Goal: Information Seeking & Learning: Learn about a topic

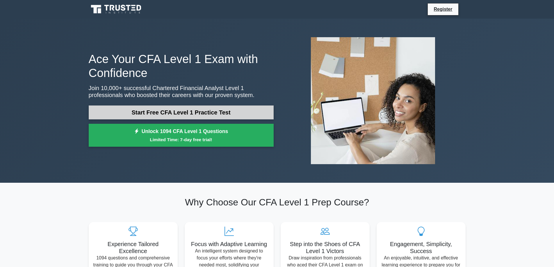
click at [203, 115] on link "Start Free CFA Level 1 Practice Test" at bounding box center [181, 113] width 185 height 14
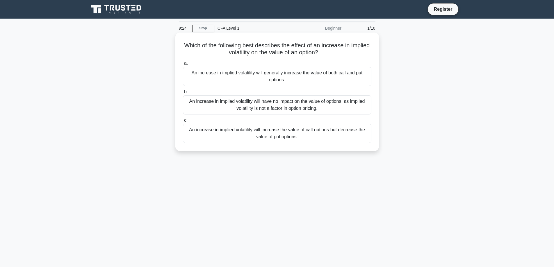
click at [294, 135] on div "An increase in implied volatility will increase the value of call options but d…" at bounding box center [277, 133] width 188 height 19
click at [183, 122] on input "c. An increase in implied volatility will increase the value of call options bu…" at bounding box center [183, 121] width 0 height 4
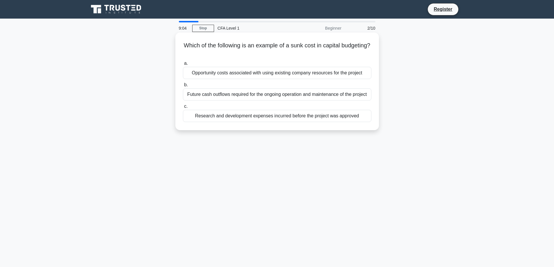
click at [272, 117] on div "Research and development expenses incurred before the project was approved" at bounding box center [277, 116] width 188 height 12
click at [183, 108] on input "c. Research and development expenses incurred before the project was approved" at bounding box center [183, 107] width 0 height 4
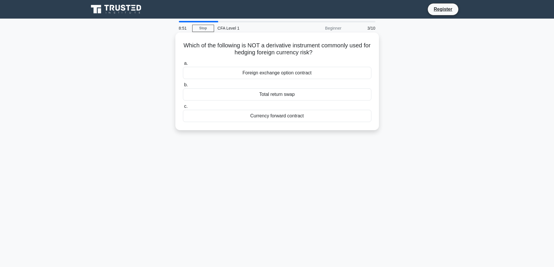
click at [291, 95] on div "Total return swap" at bounding box center [277, 94] width 188 height 12
click at [183, 87] on input "b. Total return swap" at bounding box center [183, 85] width 0 height 4
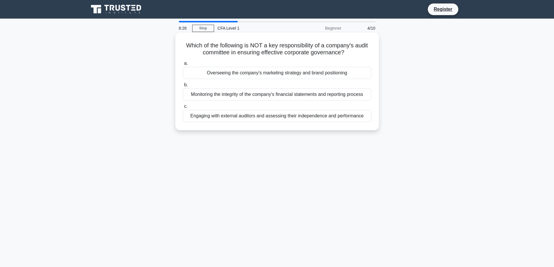
click at [281, 75] on div "Overseeing the company's marketing strategy and brand positioning" at bounding box center [277, 73] width 188 height 12
click at [183, 65] on input "a. Overseeing the company's marketing strategy and brand positioning" at bounding box center [183, 64] width 0 height 4
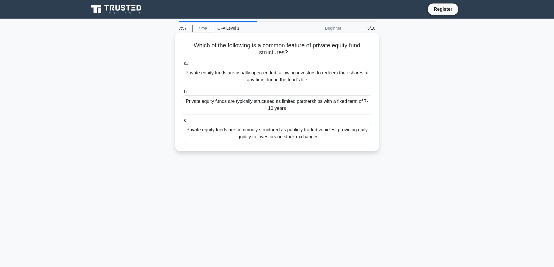
click at [301, 106] on div "Private equity funds are typically structured as limited partnerships with a fi…" at bounding box center [277, 104] width 188 height 19
click at [183, 94] on input "b. Private equity funds are typically structured as limited partnerships with a…" at bounding box center [183, 92] width 0 height 4
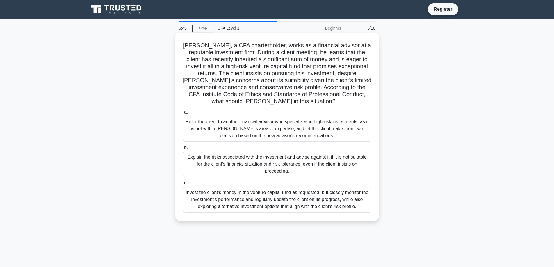
click at [311, 170] on div "Explain the risks associated with the investment and advise against it if it is…" at bounding box center [277, 164] width 188 height 26
click at [183, 150] on input "b. Explain the risks associated with the investment and advise against it if it…" at bounding box center [183, 148] width 0 height 4
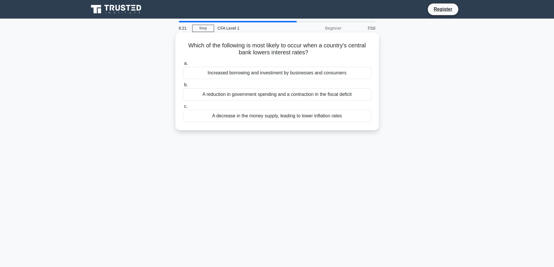
click at [310, 74] on div "Increased borrowing and investment by businesses and consumers" at bounding box center [277, 73] width 188 height 12
click at [183, 65] on input "a. Increased borrowing and investment by businesses and consumers" at bounding box center [183, 64] width 0 height 4
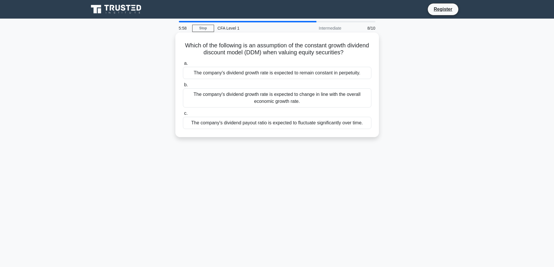
click at [317, 72] on div "The company's dividend growth rate is expected to remain constant in perpetuity." at bounding box center [277, 73] width 188 height 12
click at [183, 65] on input "a. The company's dividend growth rate is expected to remain constant in perpetu…" at bounding box center [183, 64] width 0 height 4
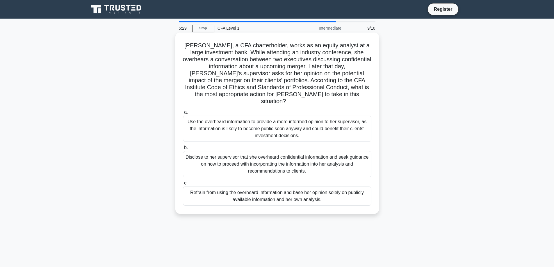
click at [307, 157] on div "Disclose to her supervisor that she overheard confidential information and seek…" at bounding box center [277, 164] width 188 height 26
click at [183, 150] on input "b. Disclose to her supervisor that she overheard confidential information and s…" at bounding box center [183, 148] width 0 height 4
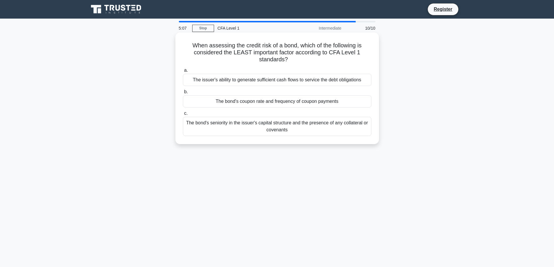
click at [327, 103] on div "The bond's coupon rate and frequency of coupon payments" at bounding box center [277, 101] width 188 height 12
click at [183, 94] on input "b. The bond's coupon rate and frequency of coupon payments" at bounding box center [183, 92] width 0 height 4
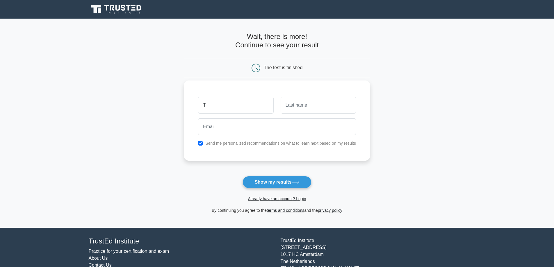
type input "T"
type input "E"
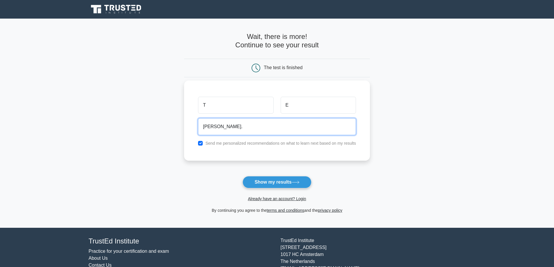
type input "timothy.eversole@finnegan.com"
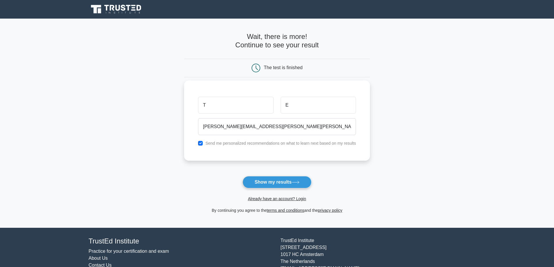
click at [208, 143] on label "Send me personalized recommendations on what to learn next based on my results" at bounding box center [280, 143] width 151 height 5
click at [201, 143] on input "checkbox" at bounding box center [200, 143] width 5 height 5
checkbox input "false"
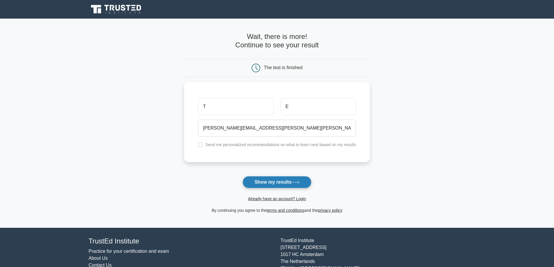
click at [281, 183] on button "Show my results" at bounding box center [276, 182] width 69 height 12
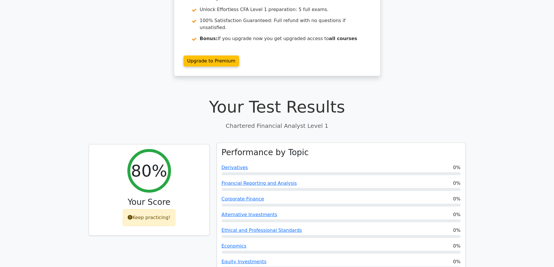
scroll to position [87, 0]
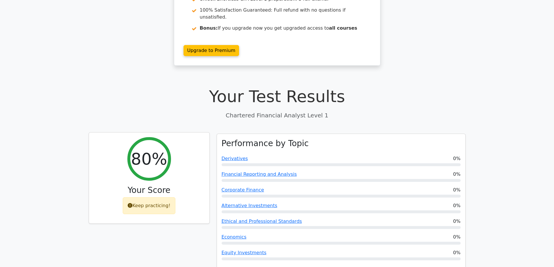
click at [132, 203] on icon at bounding box center [130, 205] width 5 height 5
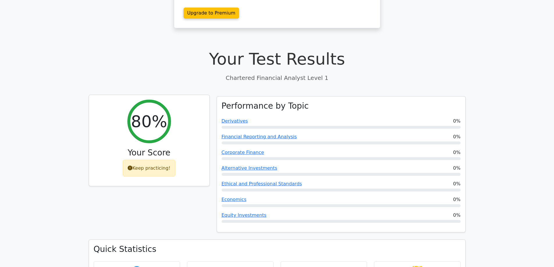
scroll to position [203, 0]
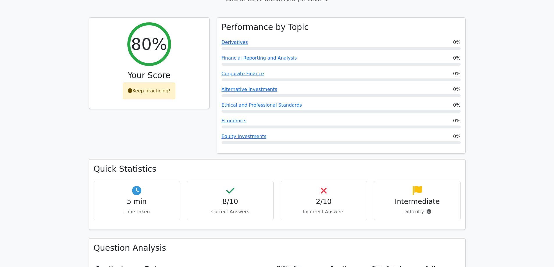
click at [243, 208] on p "Correct Answers" at bounding box center [230, 211] width 77 height 7
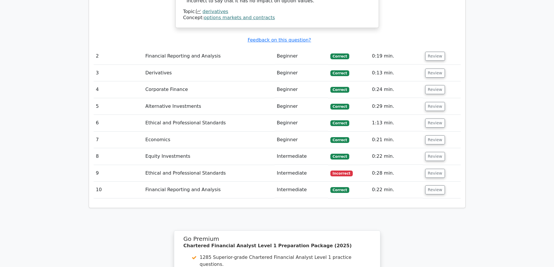
scroll to position [698, 0]
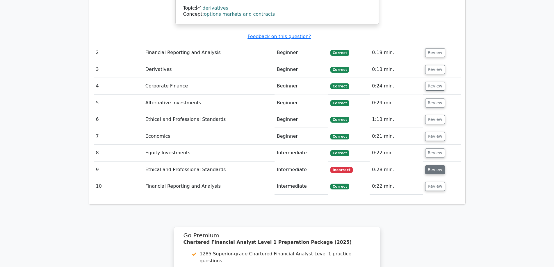
click at [435, 165] on button "Review" at bounding box center [435, 169] width 20 height 9
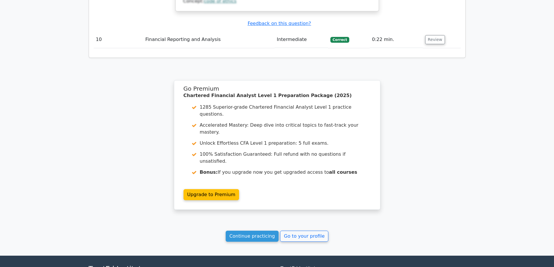
scroll to position [1190, 0]
